Goal: Information Seeking & Learning: Learn about a topic

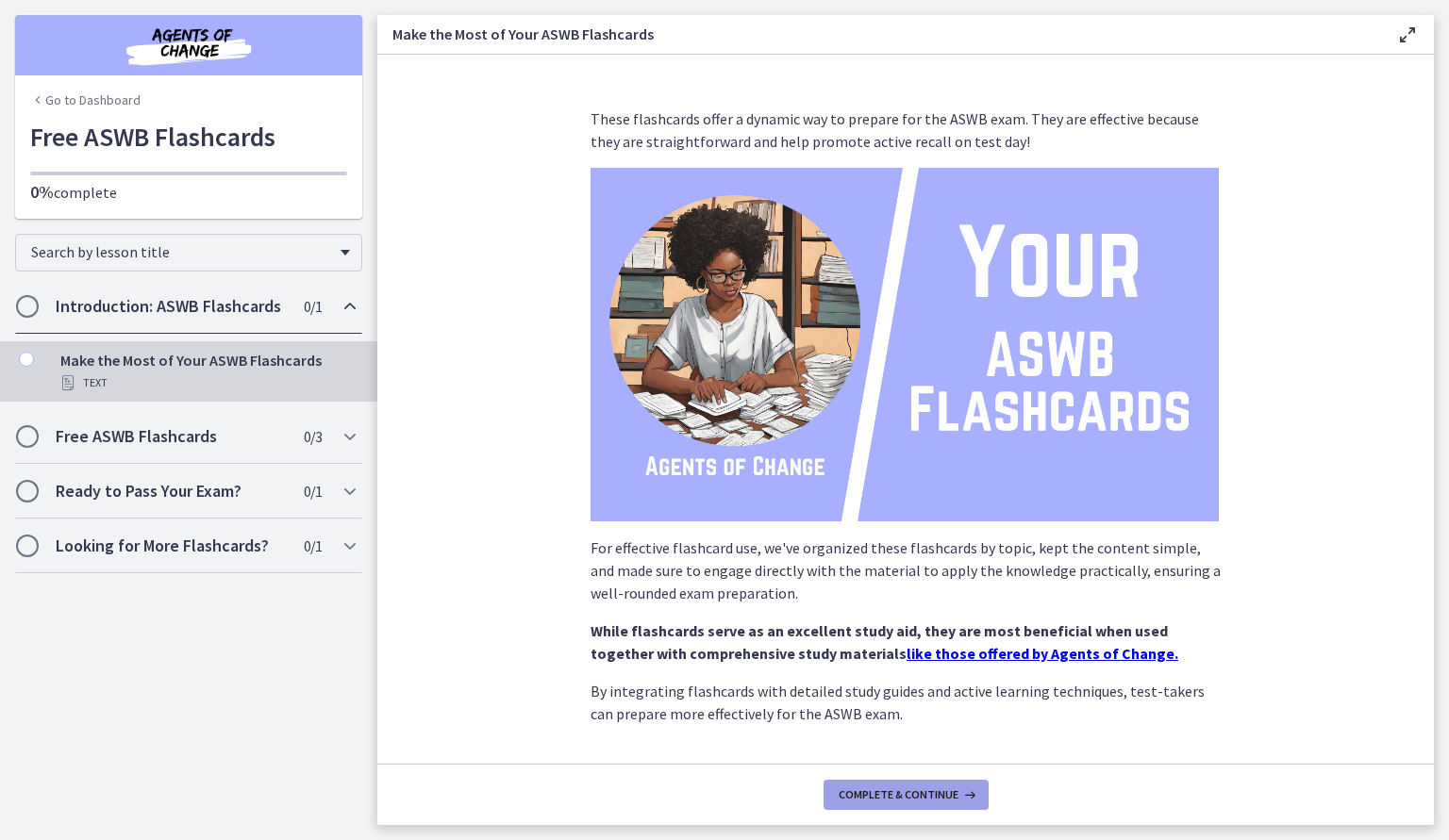
click at [940, 784] on button "Complete & continue" at bounding box center [905, 795] width 165 height 30
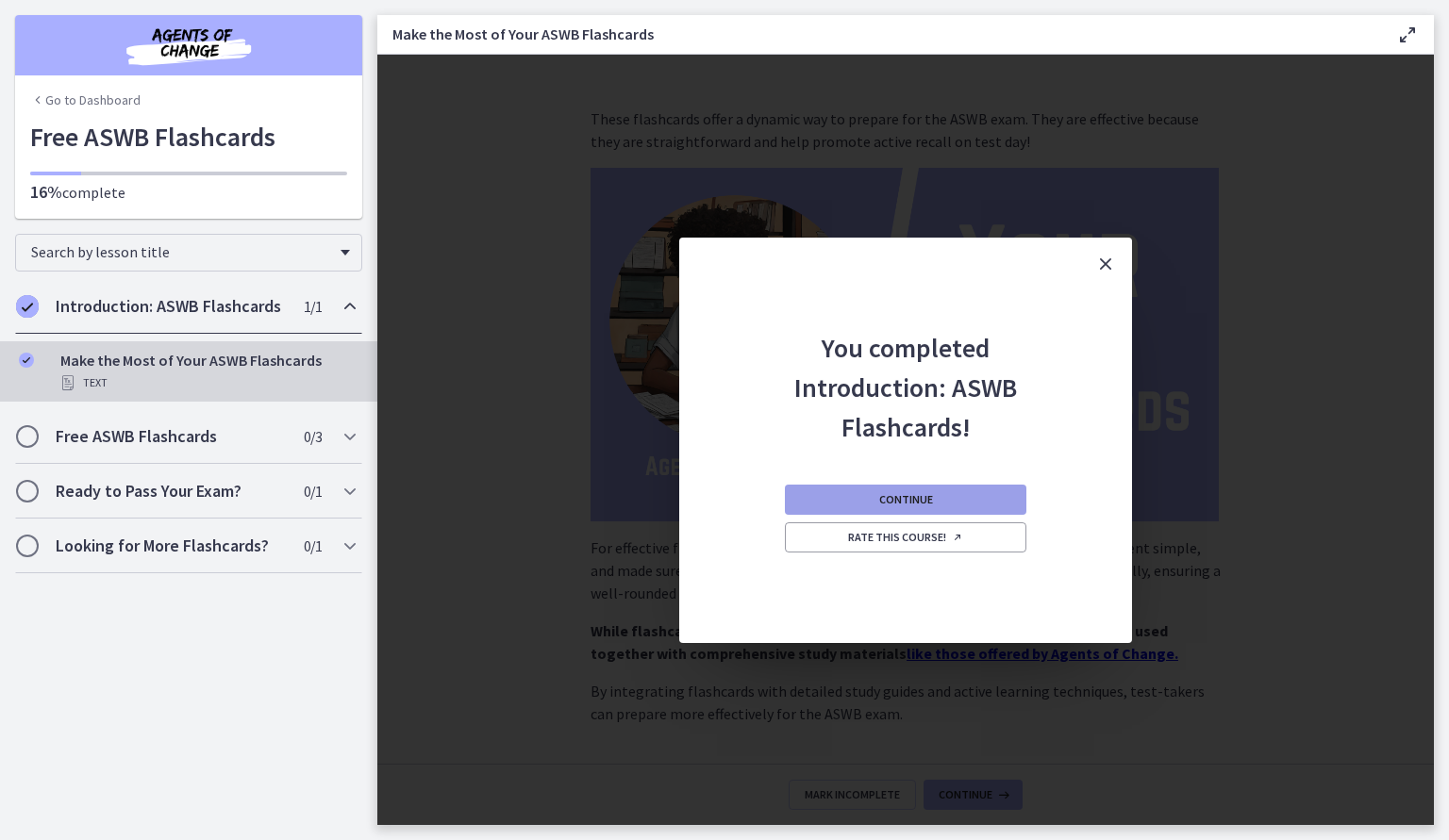
click at [905, 507] on span "Continue" at bounding box center [906, 499] width 54 height 15
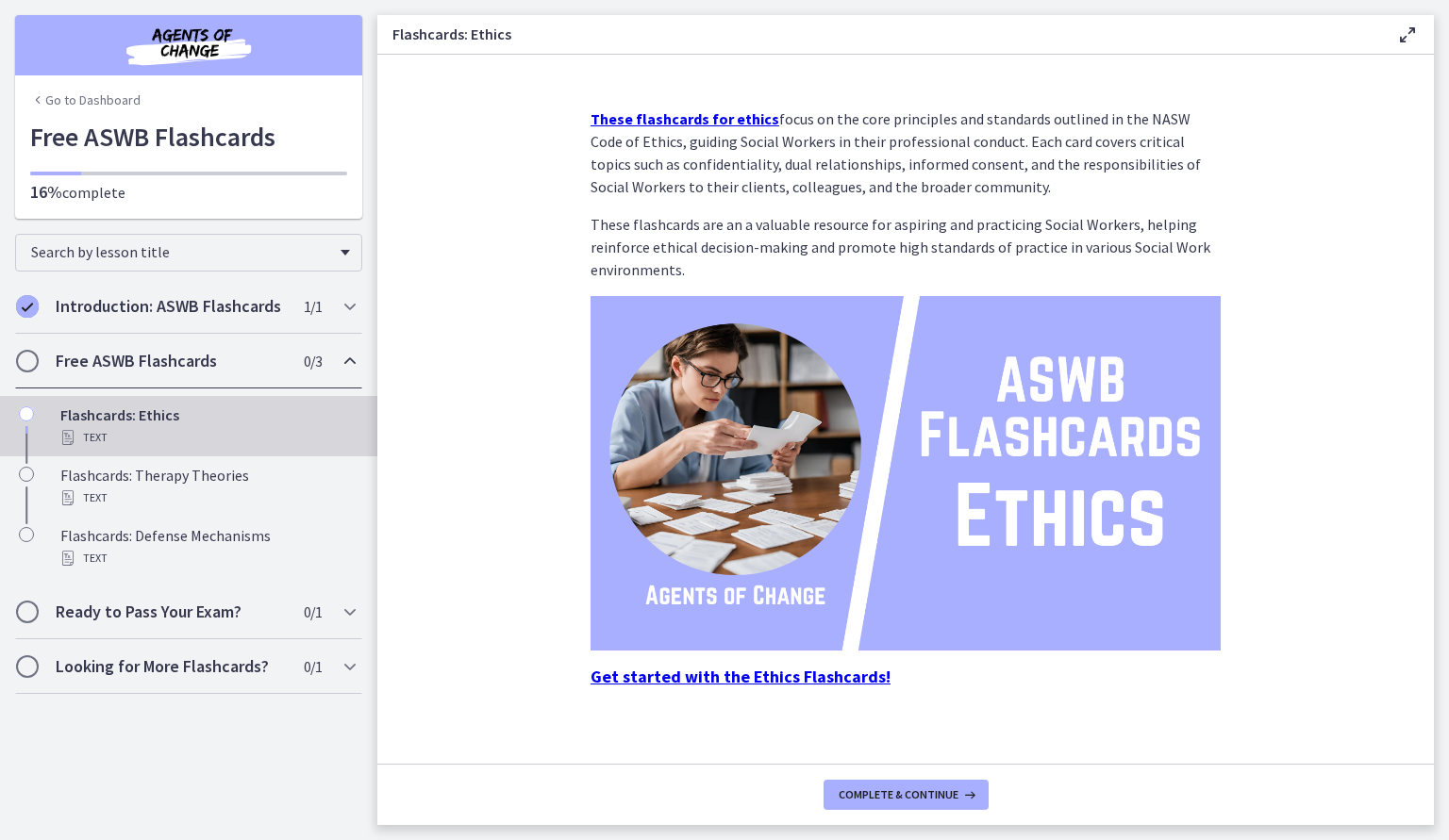
click at [788, 685] on strong "Get started with the Ethics Flashcards!" at bounding box center [740, 676] width 300 height 22
click at [812, 674] on strong "Get started with the Ethics Flashcards!" at bounding box center [740, 676] width 300 height 22
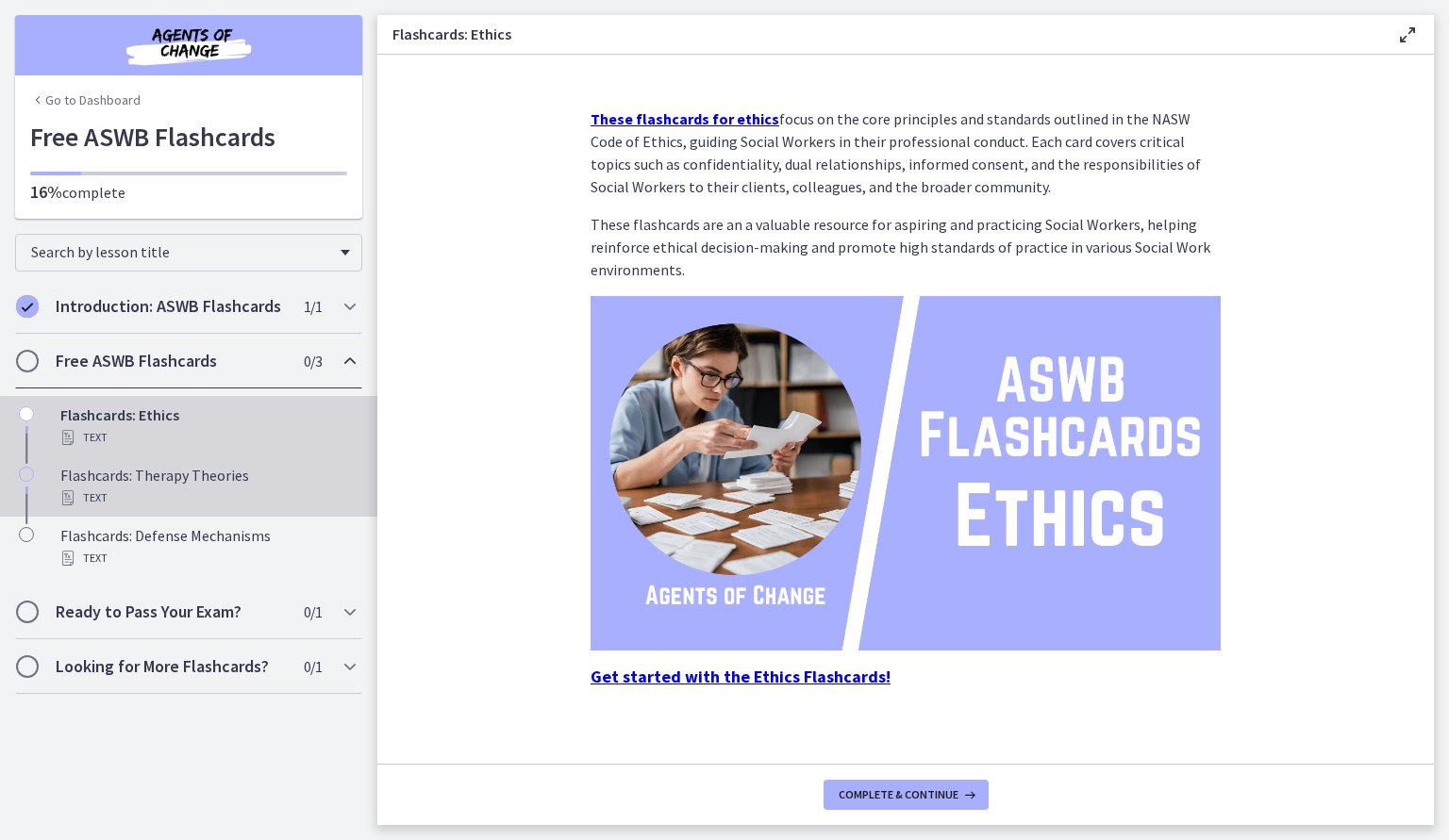
click at [280, 465] on div "Flashcards: Therapy Theories Text" at bounding box center [208, 486] width 294 height 45
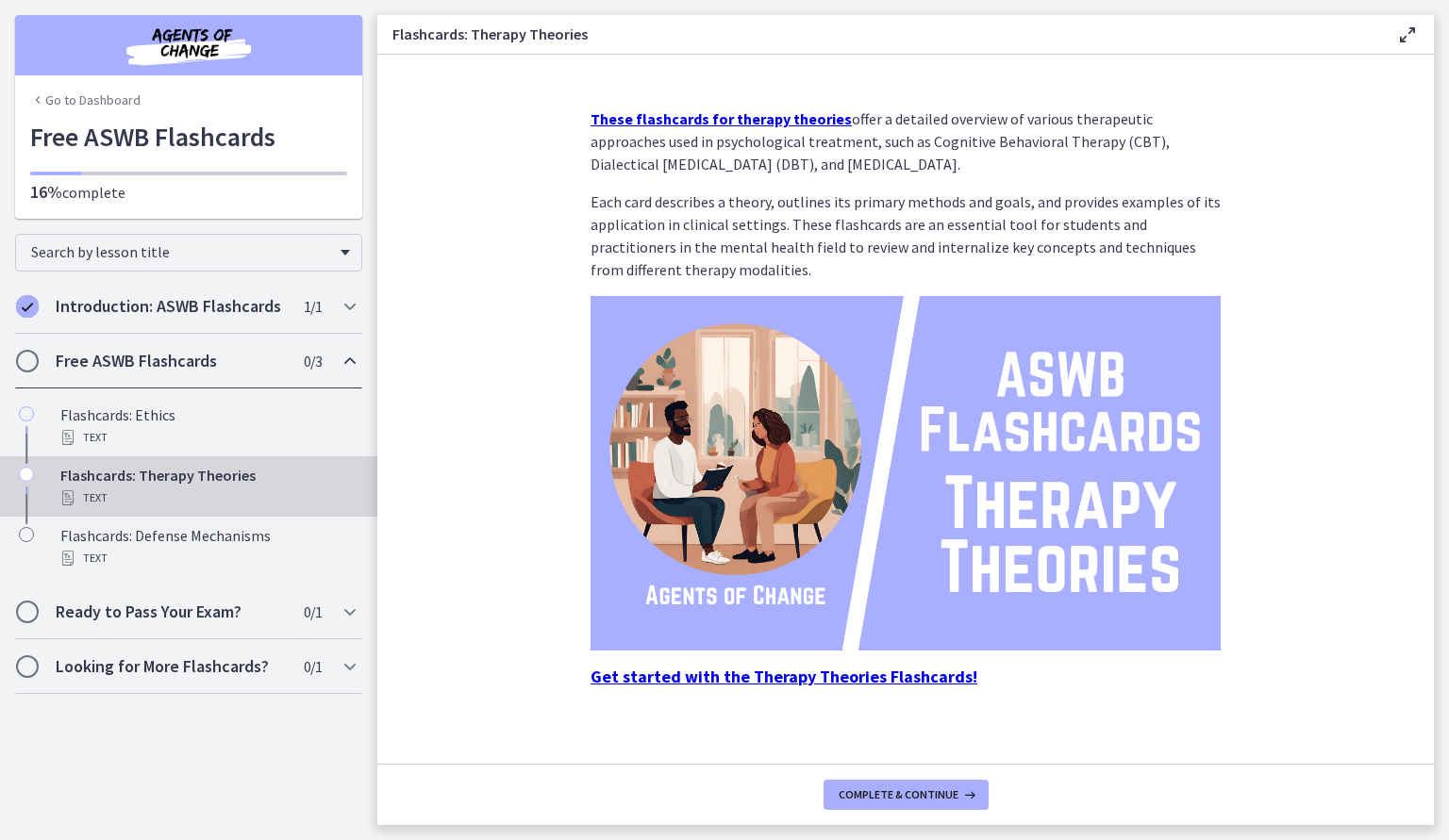
click at [767, 670] on strong "Get started with the Therapy Theories Flashcards!" at bounding box center [784, 676] width 387 height 22
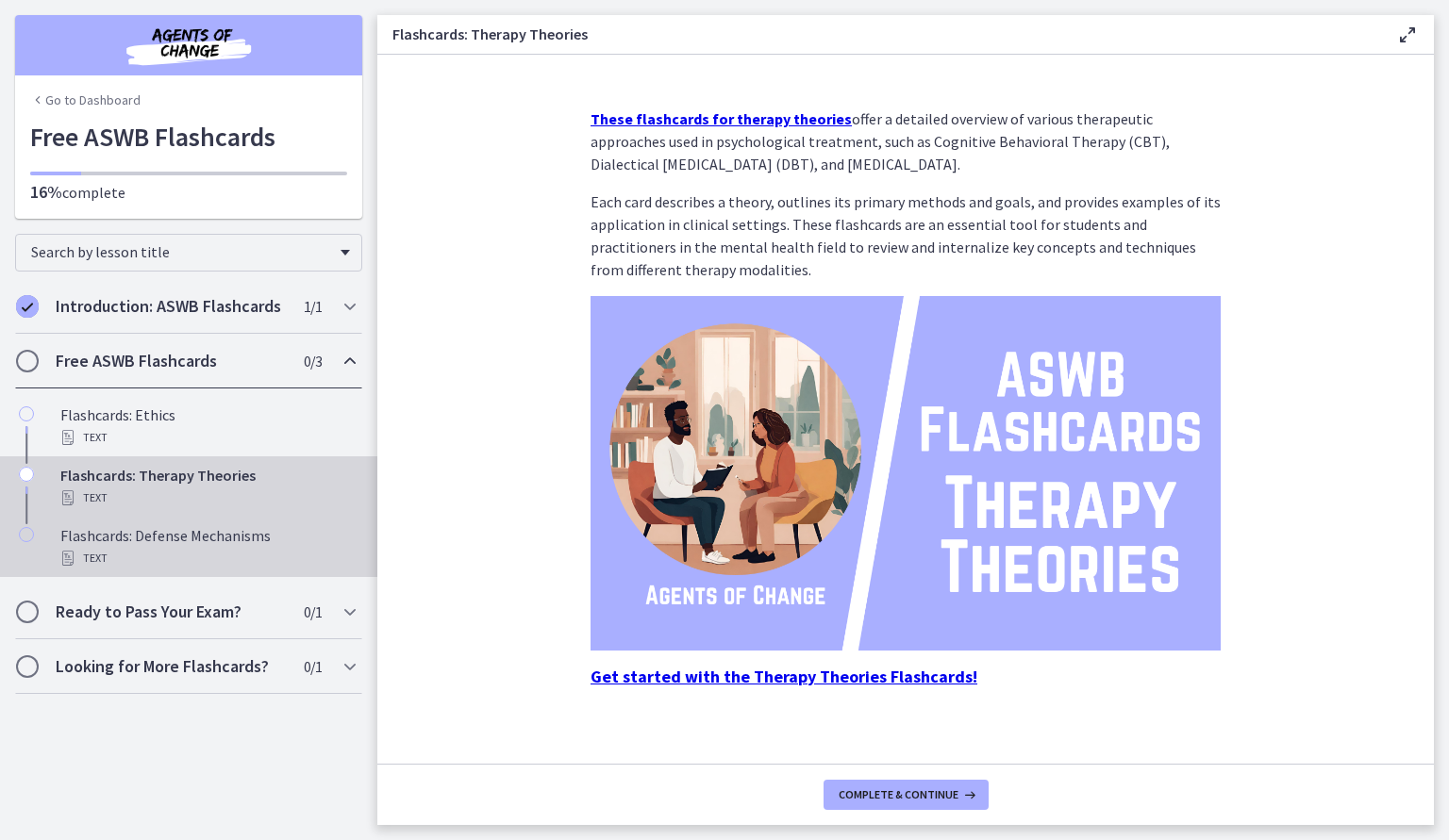
click at [302, 537] on div "Flashcards: Defense Mechanisms Text" at bounding box center [208, 547] width 294 height 45
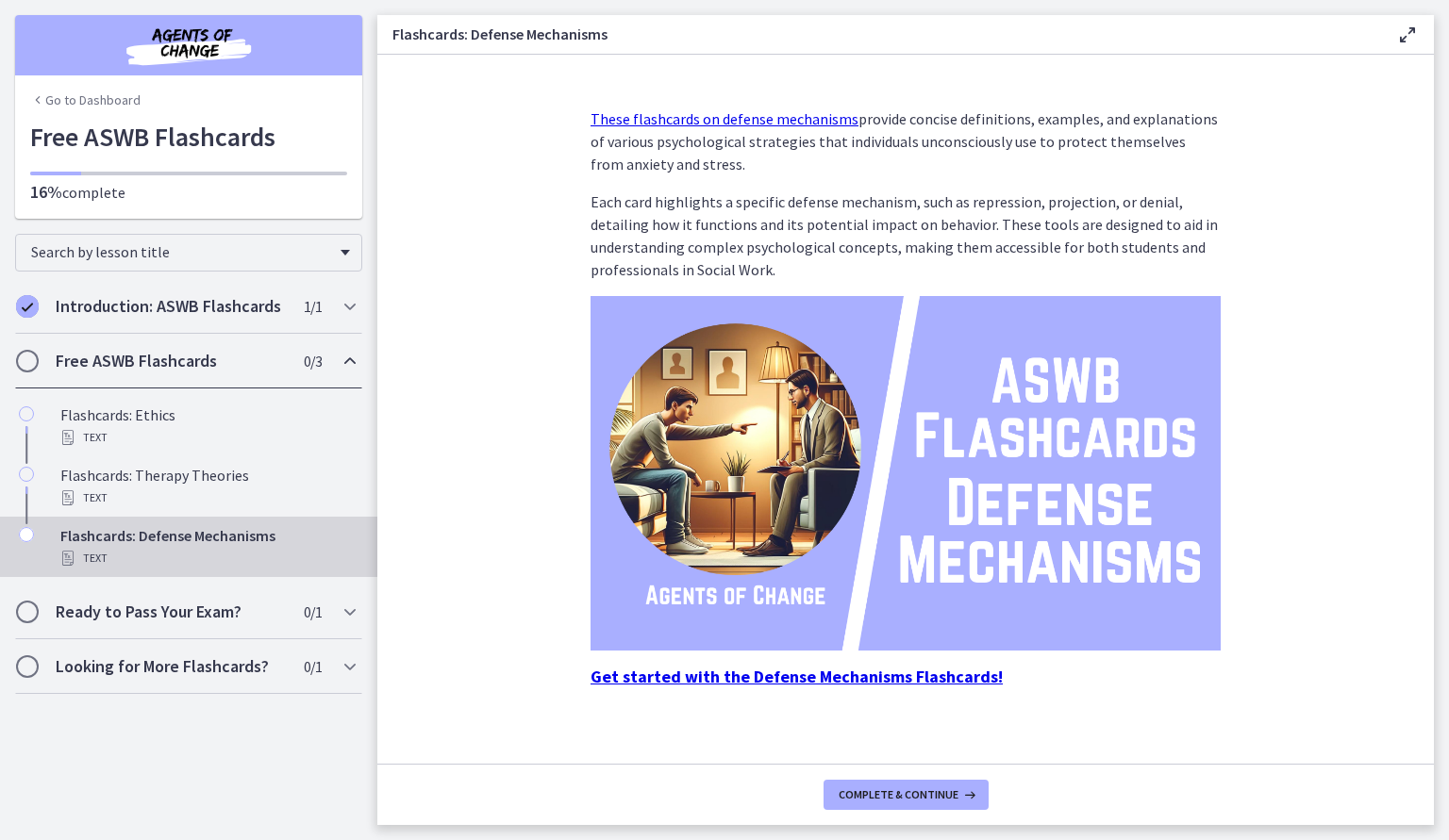
click at [740, 679] on strong "Get started with the Defense Mechanisms Flashcards!" at bounding box center [796, 676] width 412 height 22
